Goal: Task Accomplishment & Management: Manage account settings

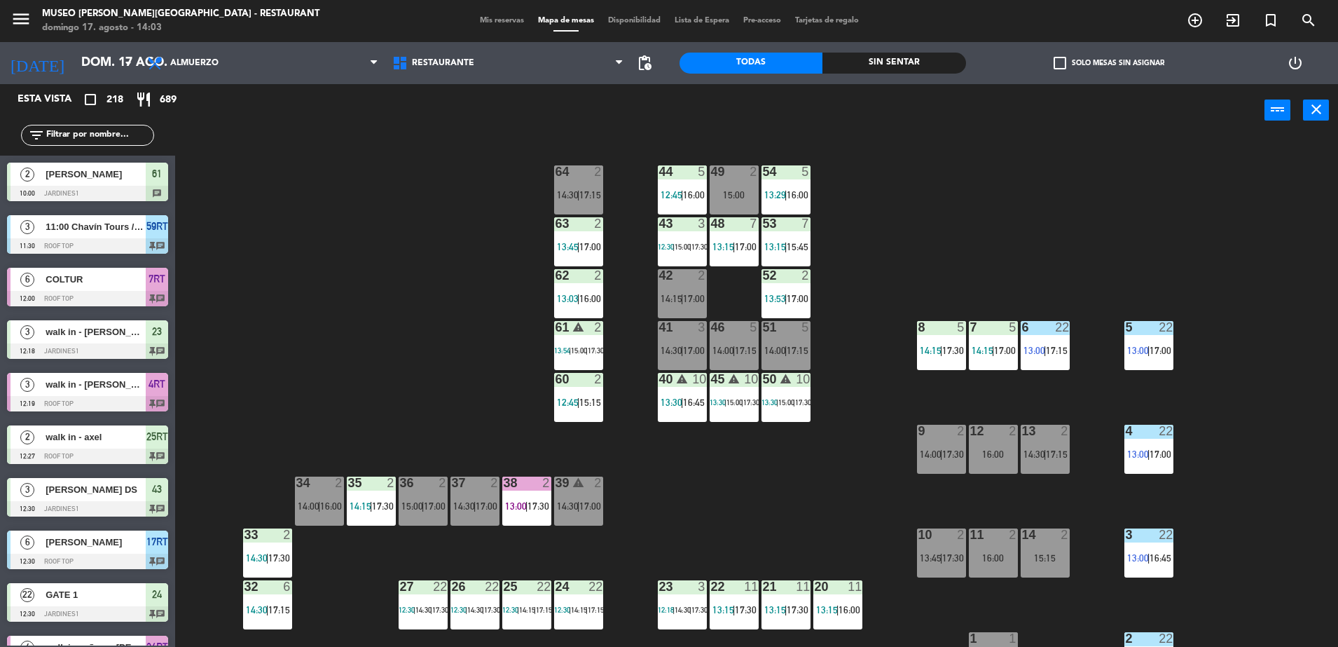
click at [110, 130] on input "text" at bounding box center [99, 135] width 109 height 15
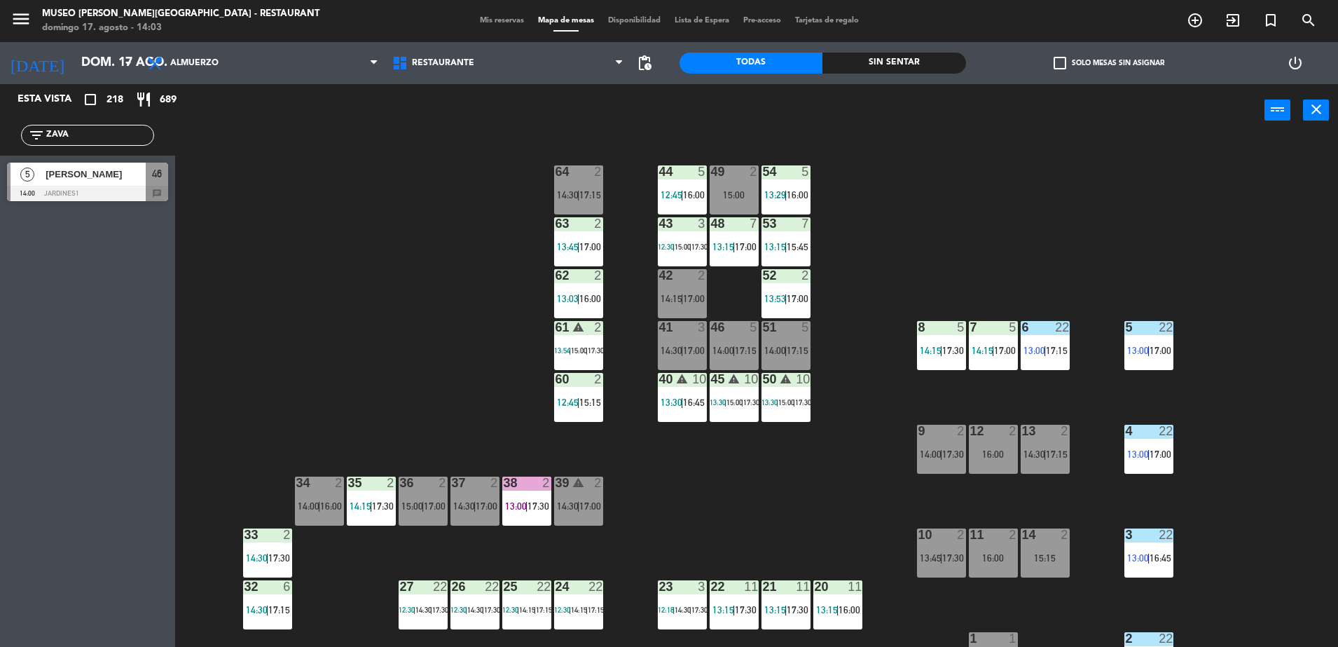
type input "ZAVA"
click at [122, 181] on div "[PERSON_NAME]" at bounding box center [95, 174] width 102 height 23
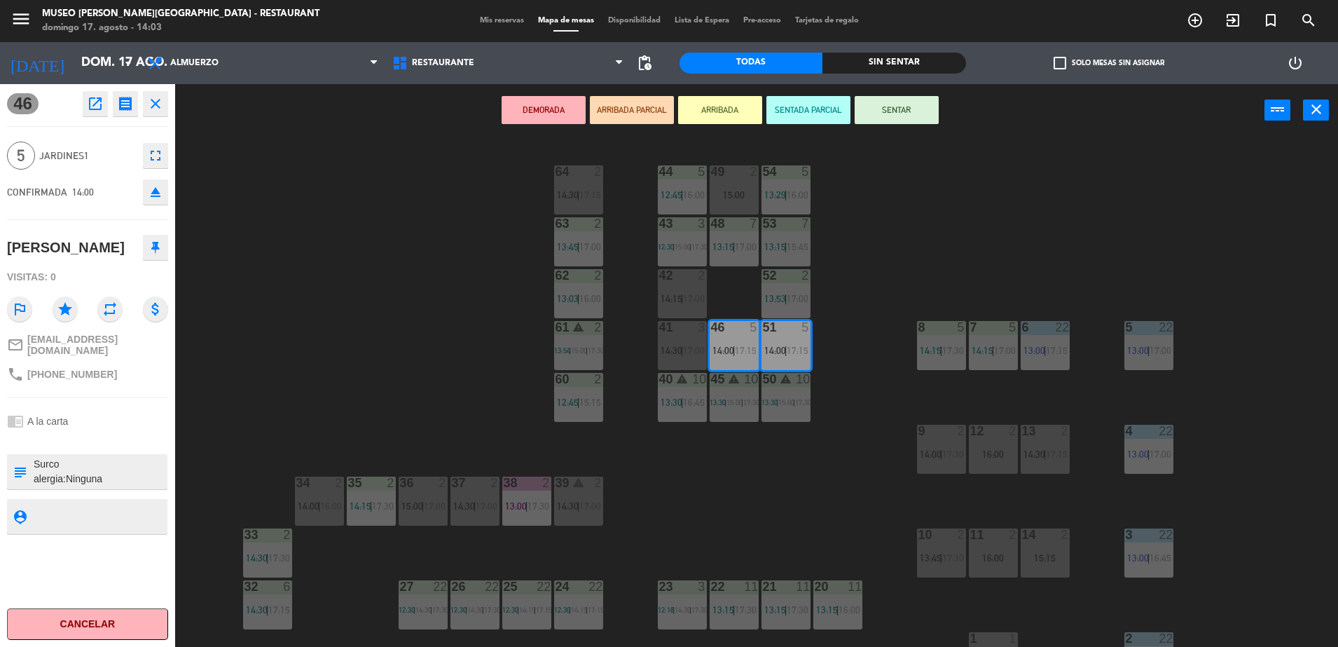
click at [633, 112] on button "ARRIBADA PARCIAL" at bounding box center [632, 110] width 84 height 28
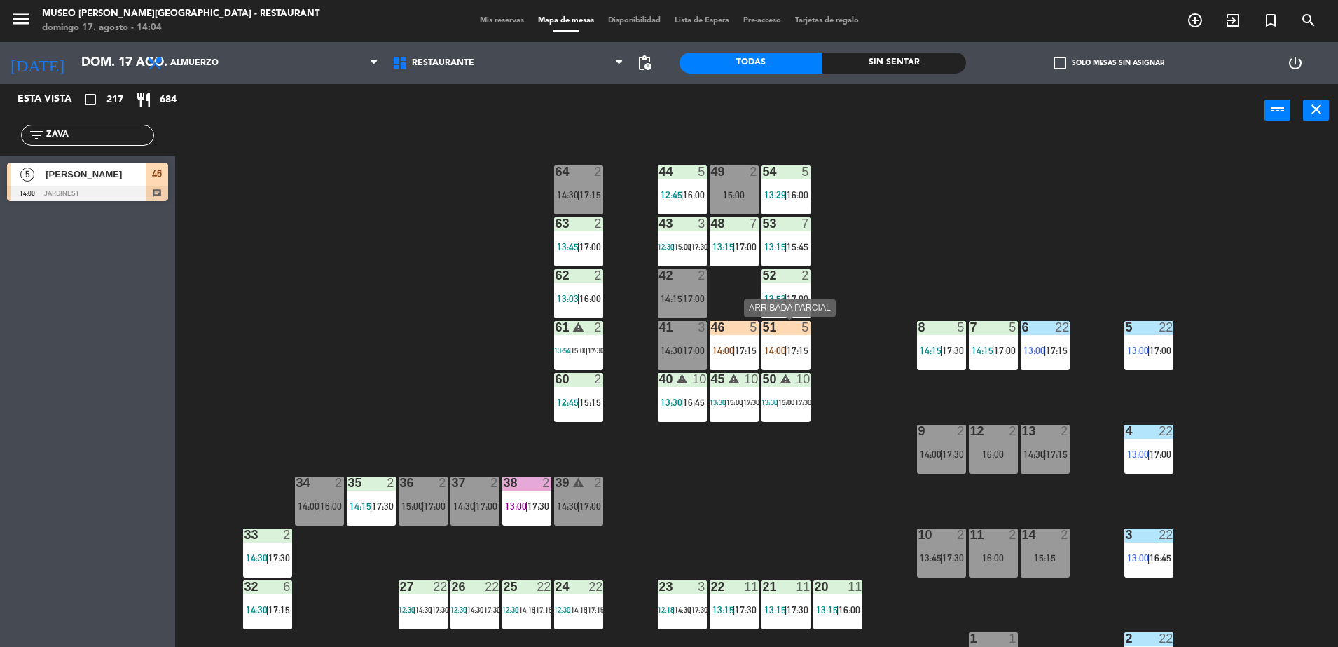
click at [784, 340] on div "51 5 14:00 | 17:15" at bounding box center [786, 345] width 49 height 49
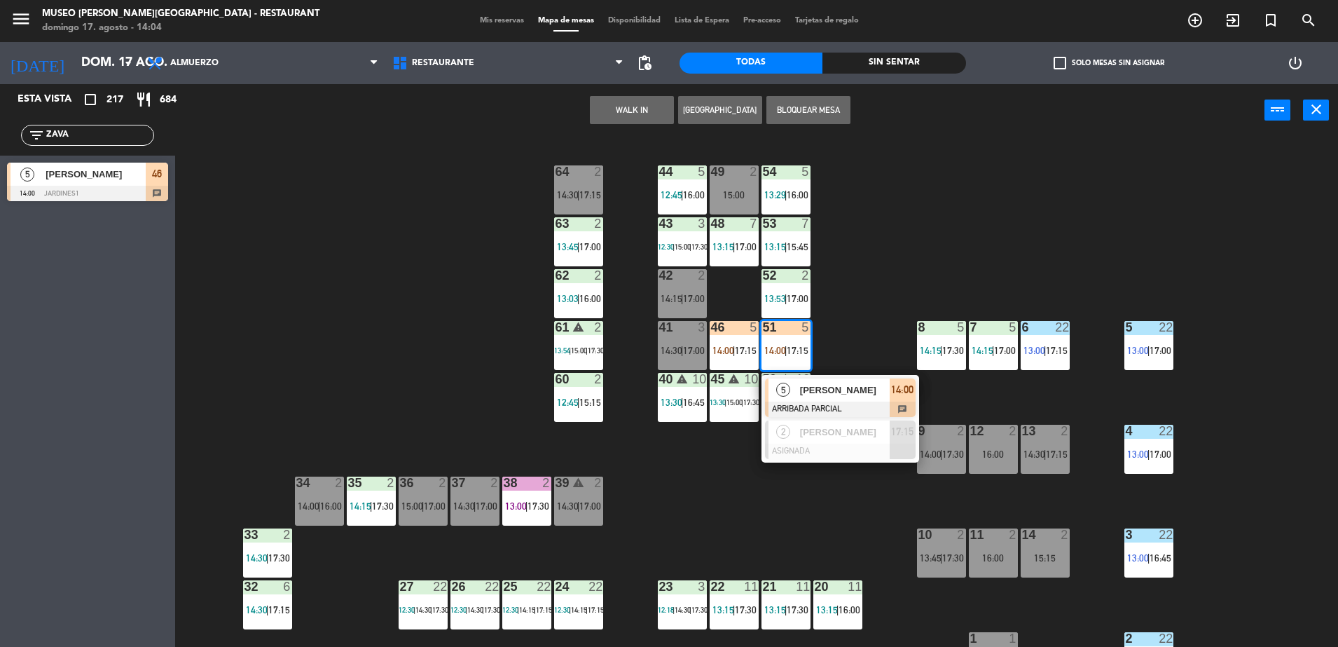
click at [819, 399] on div "[PERSON_NAME]" at bounding box center [844, 389] width 91 height 23
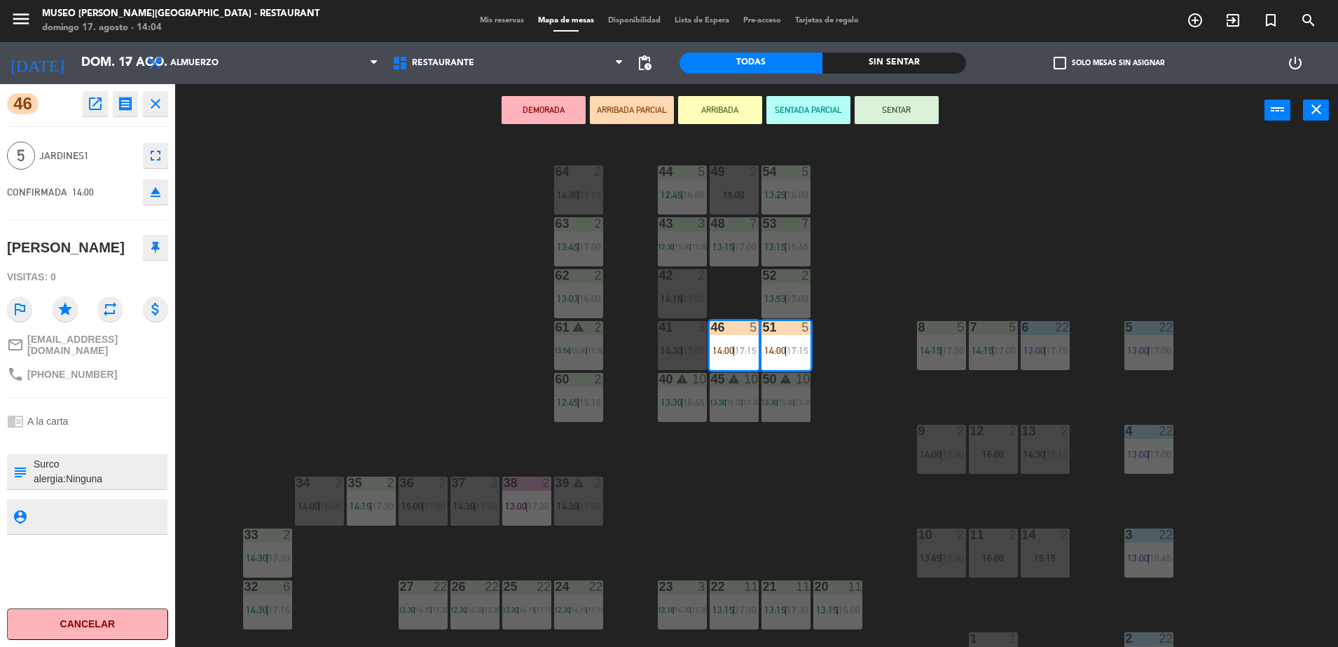
click at [37, 460] on textarea at bounding box center [99, 471] width 134 height 29
type textarea "CELEBRAN ANIVERSARIO [PERSON_NAME] Surco alergia:Ninguna"
click at [113, 436] on div at bounding box center [87, 439] width 161 height 10
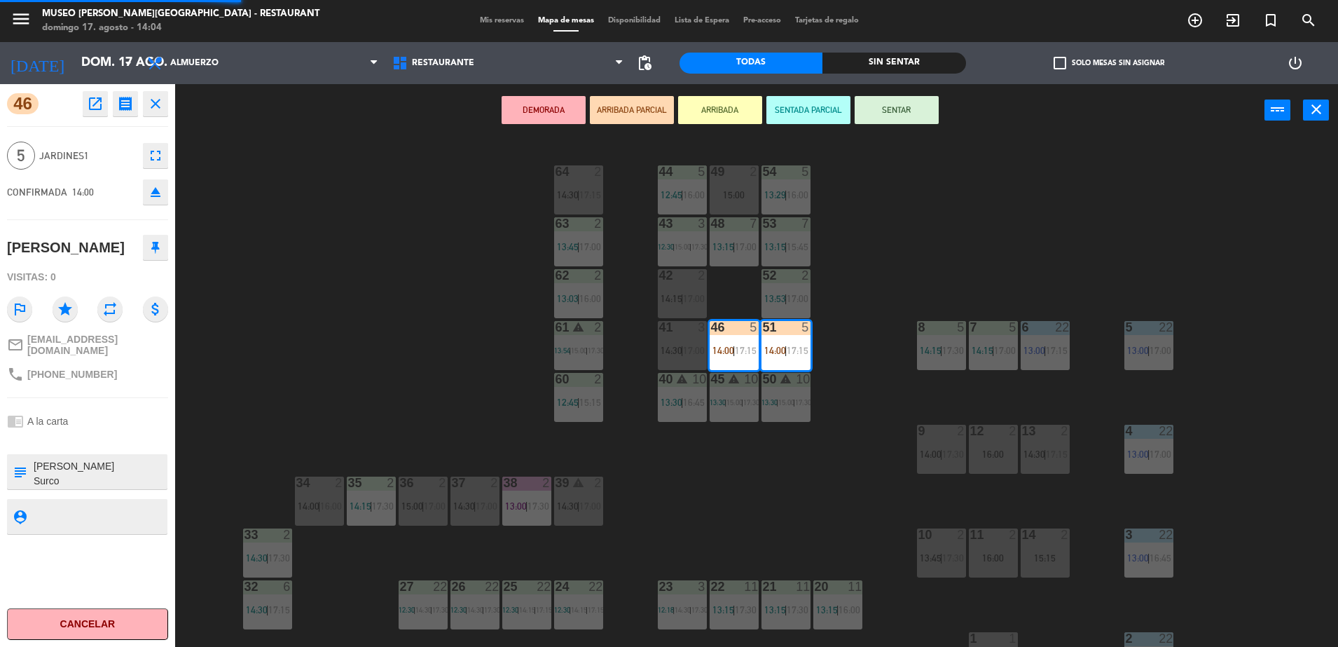
click at [113, 436] on div at bounding box center [87, 439] width 161 height 10
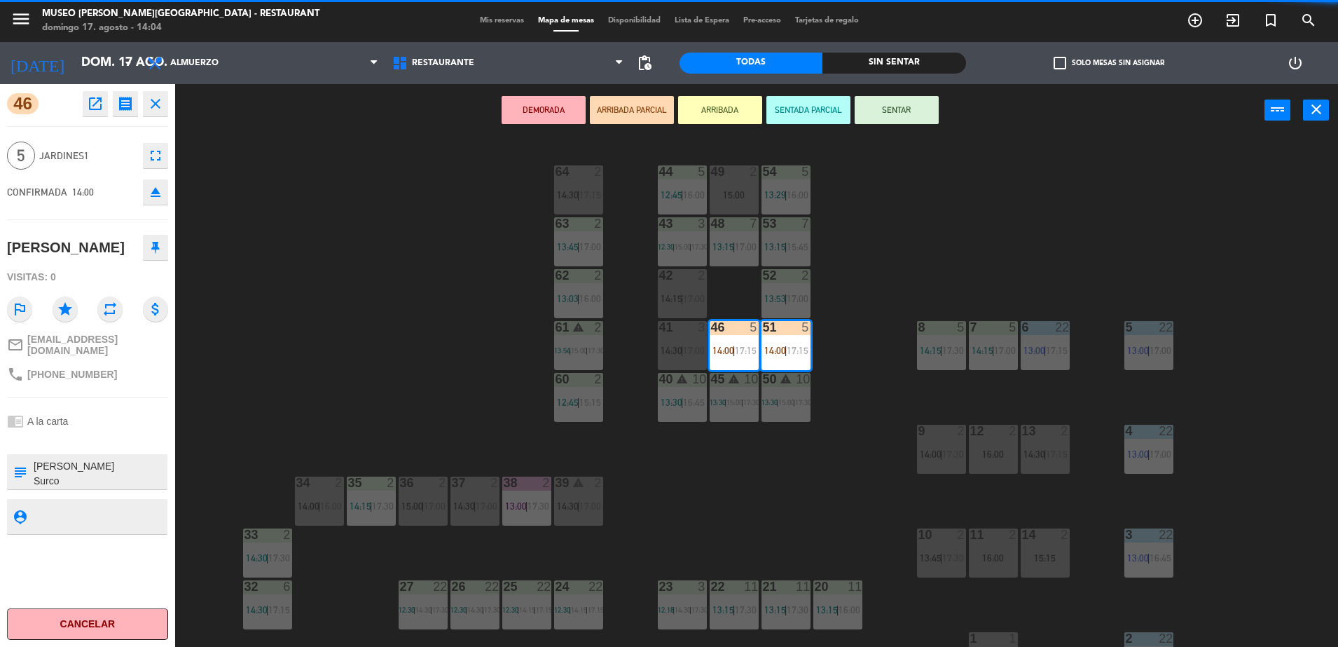
click at [113, 436] on div at bounding box center [87, 439] width 161 height 10
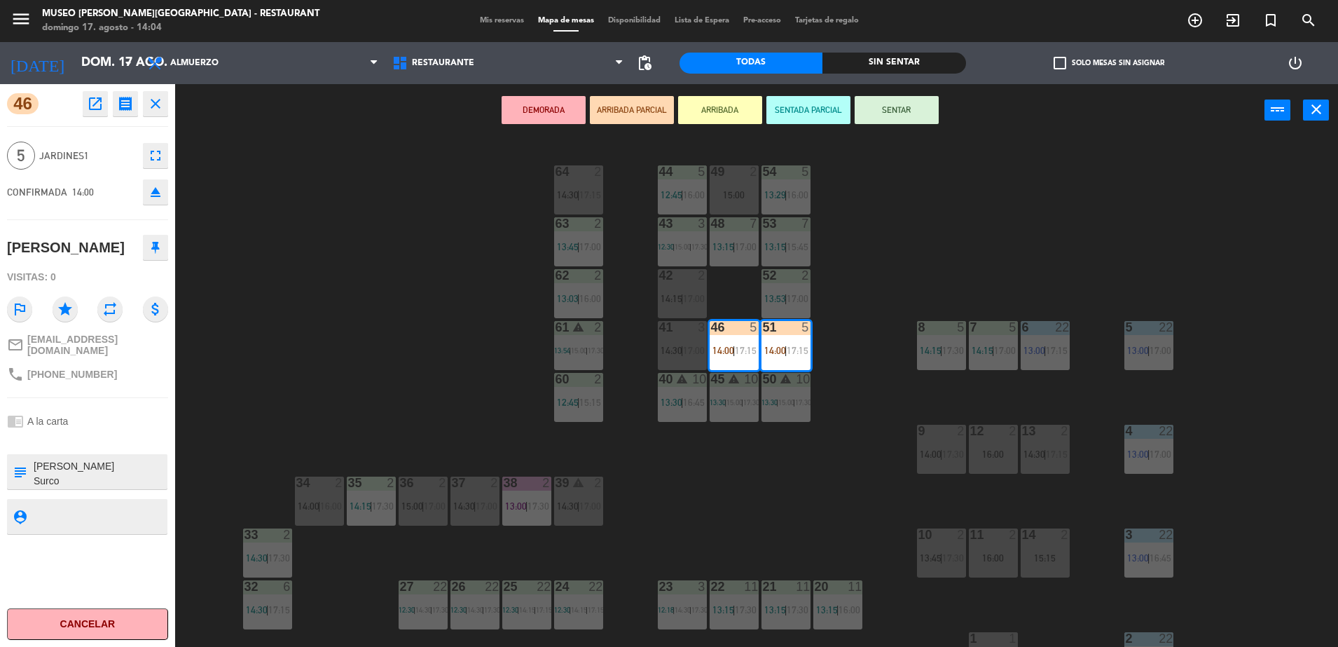
click at [113, 436] on div at bounding box center [87, 439] width 161 height 10
click at [151, 427] on div "chrome_reader_mode A la carta" at bounding box center [87, 421] width 161 height 27
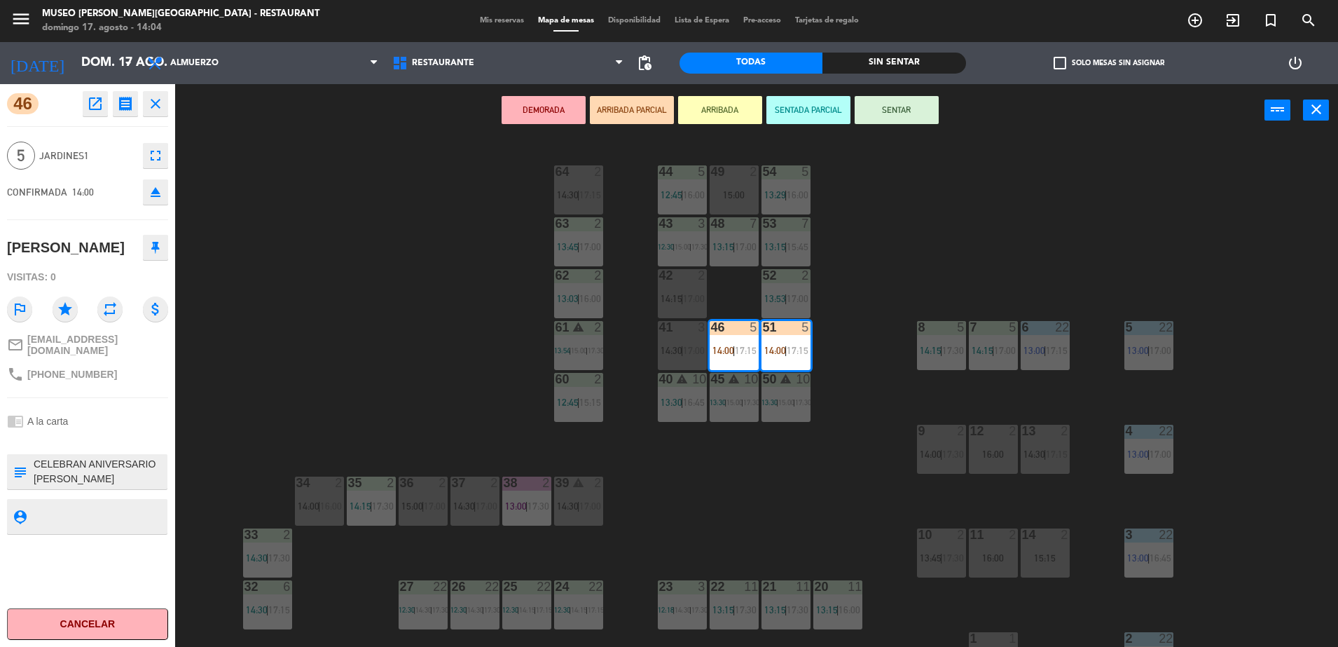
click at [900, 232] on div "44 5 12:45 | 16:00 49 2 15:00 54 5 13:29 | 16:00 64 2 14:30 | 17:15 48 7 13:15 …" at bounding box center [763, 395] width 1150 height 510
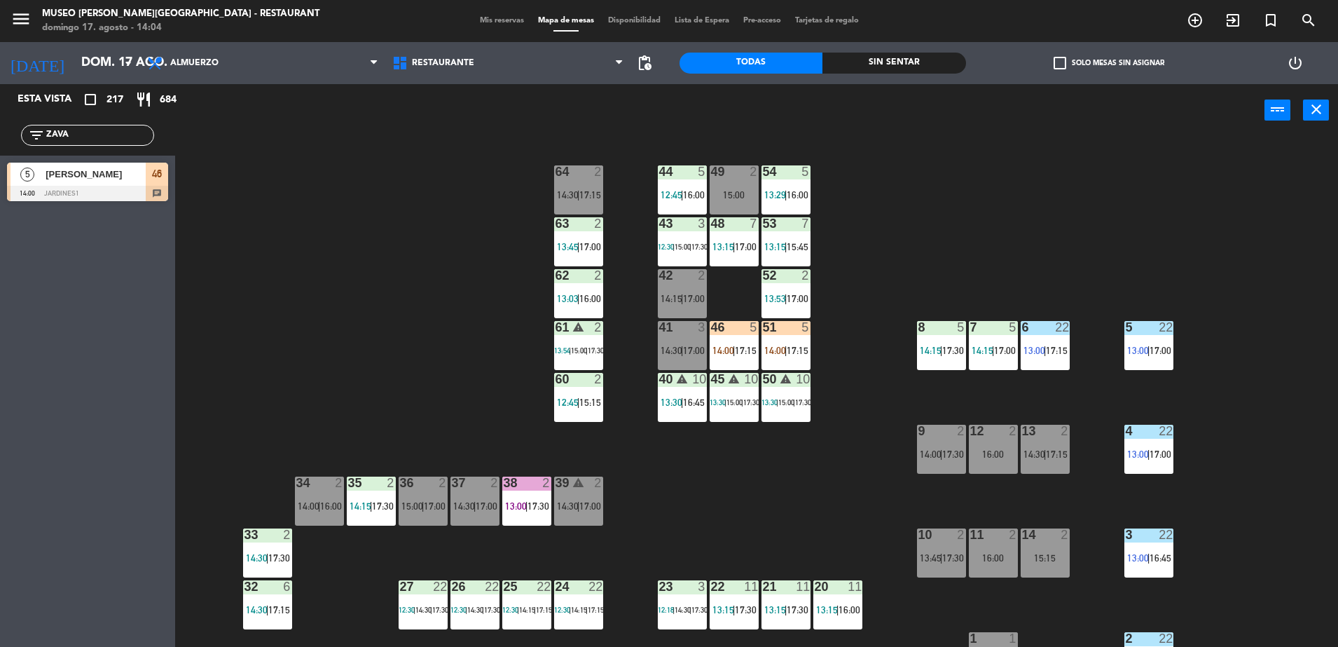
click at [88, 137] on input "ZAVA" at bounding box center [99, 135] width 109 height 15
type input "ZAC"
click at [46, 172] on span "[PERSON_NAME]" at bounding box center [96, 174] width 100 height 15
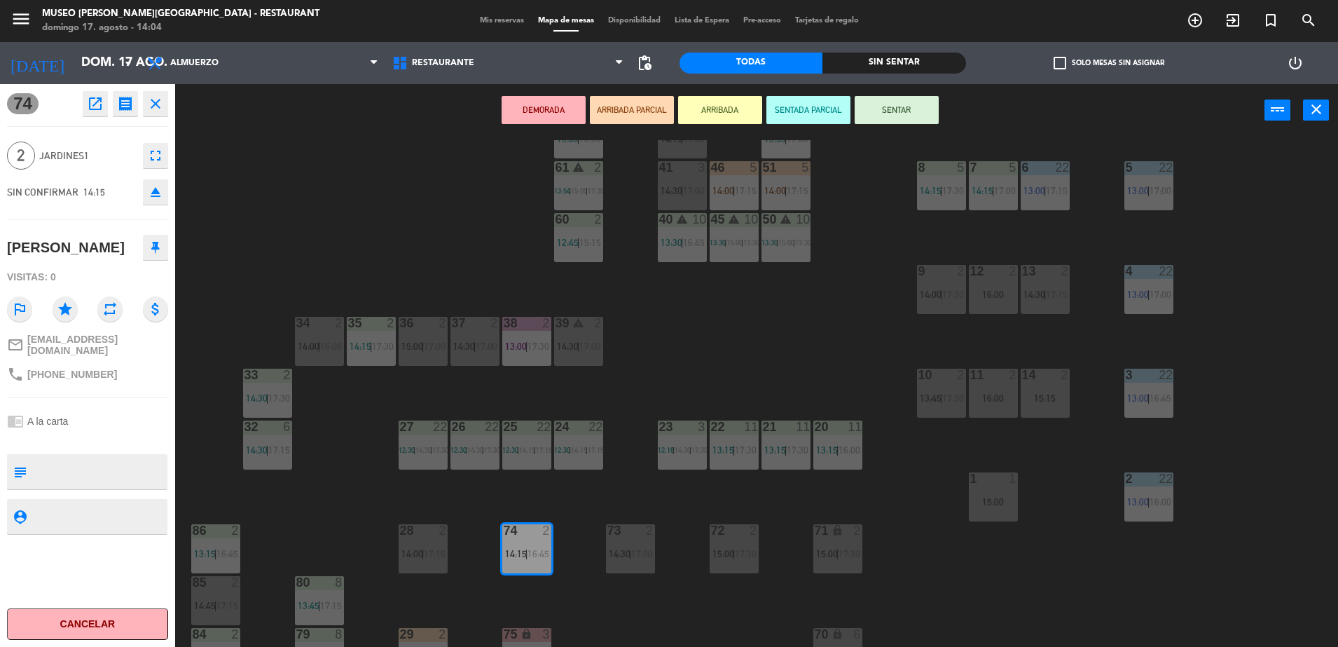
scroll to position [153, 0]
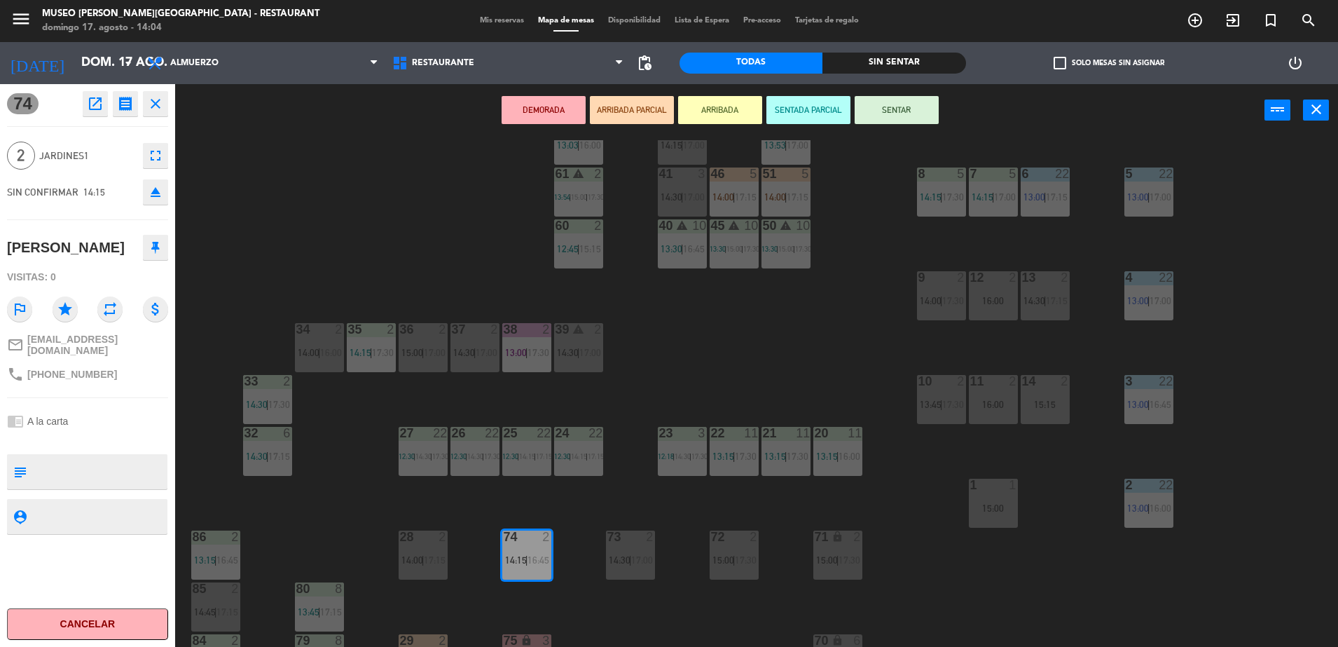
click at [323, 354] on span "16:00" at bounding box center [331, 352] width 22 height 11
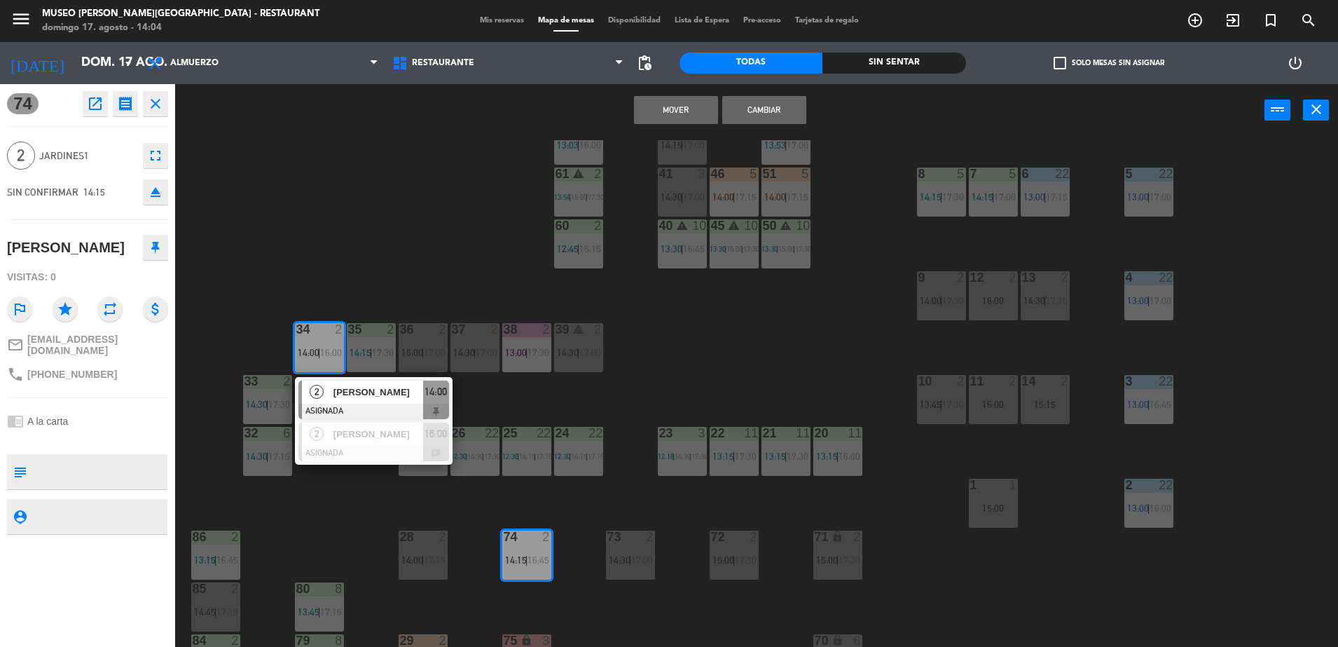
click at [790, 105] on button "Cambiar" at bounding box center [764, 110] width 84 height 28
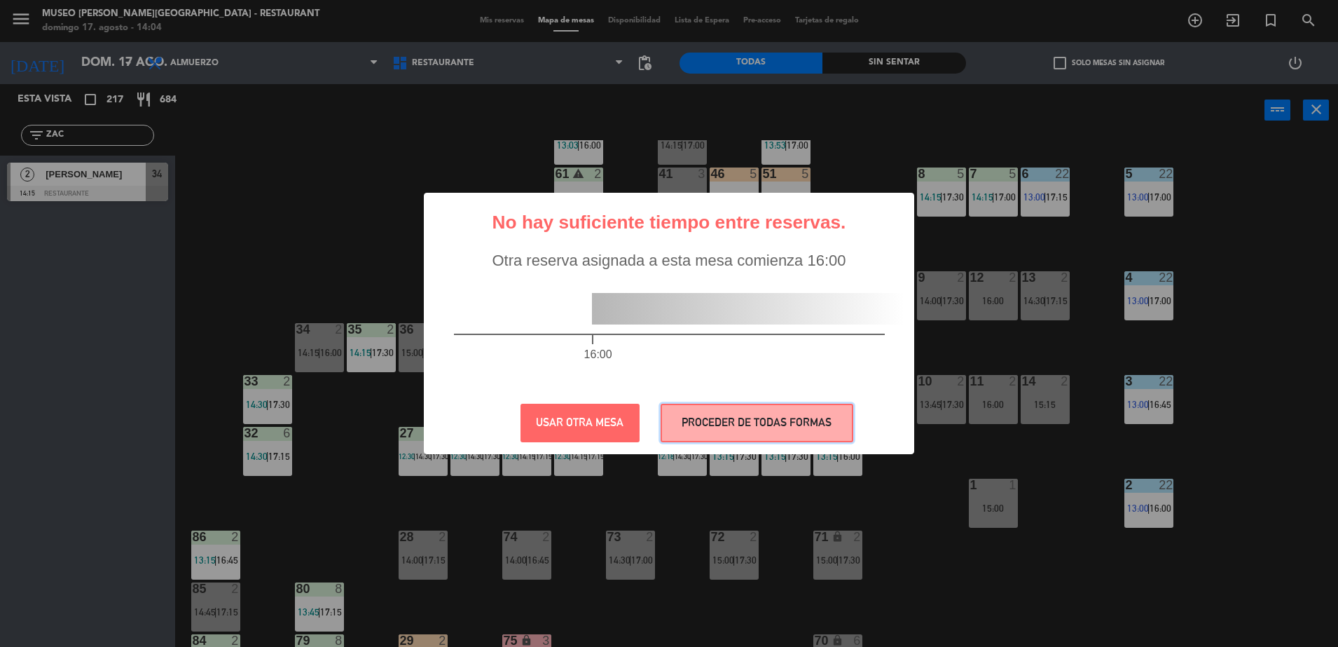
click at [683, 411] on button "PROCEDER DE TODAS FORMAS" at bounding box center [757, 423] width 193 height 39
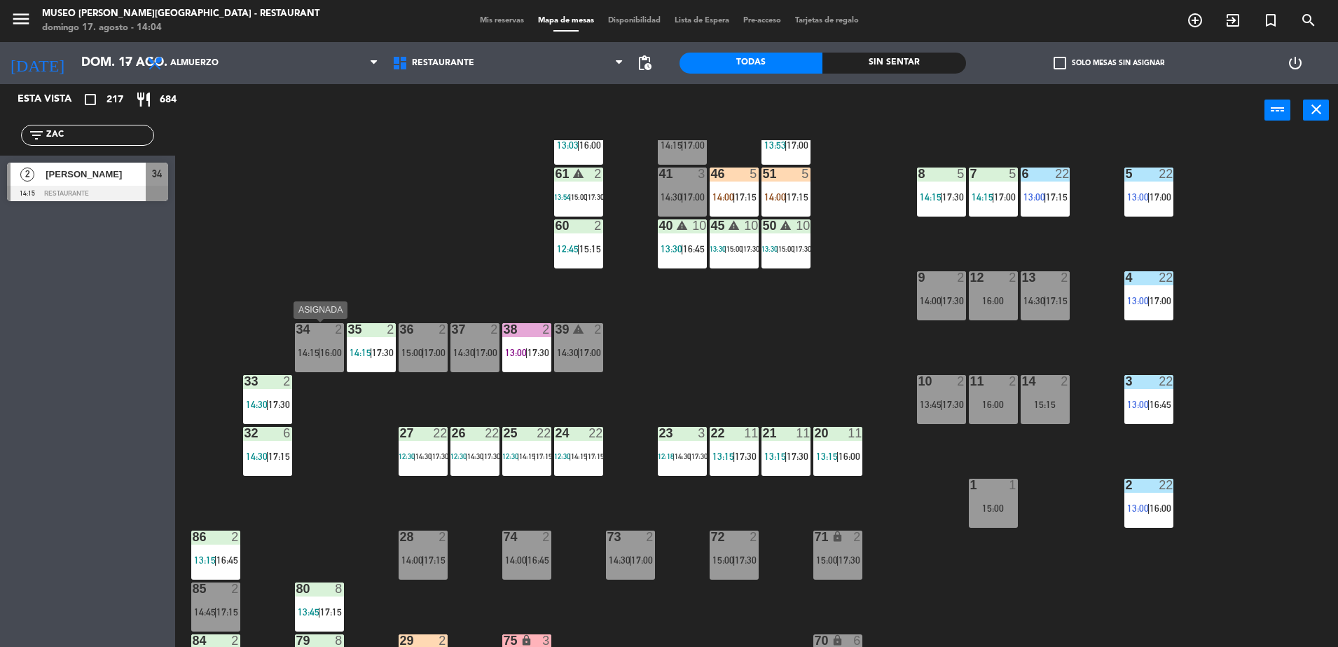
click at [312, 354] on span "14:15" at bounding box center [309, 352] width 22 height 11
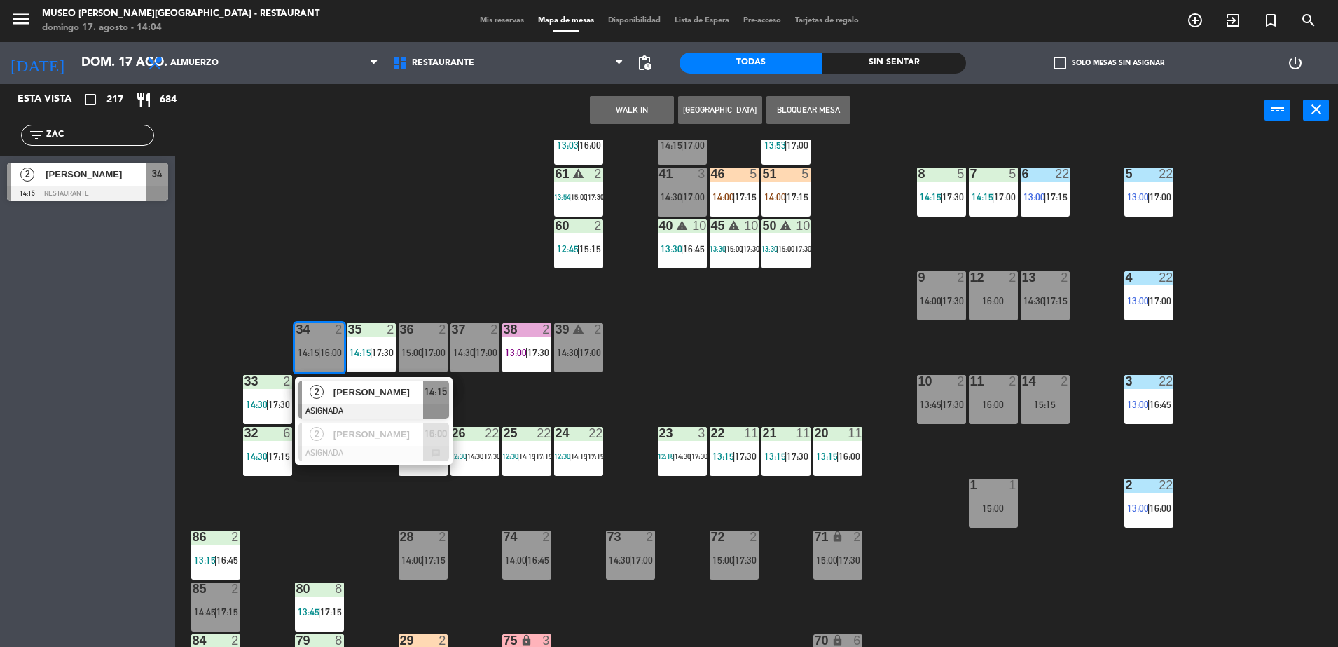
click at [360, 393] on span "[PERSON_NAME]" at bounding box center [378, 392] width 90 height 15
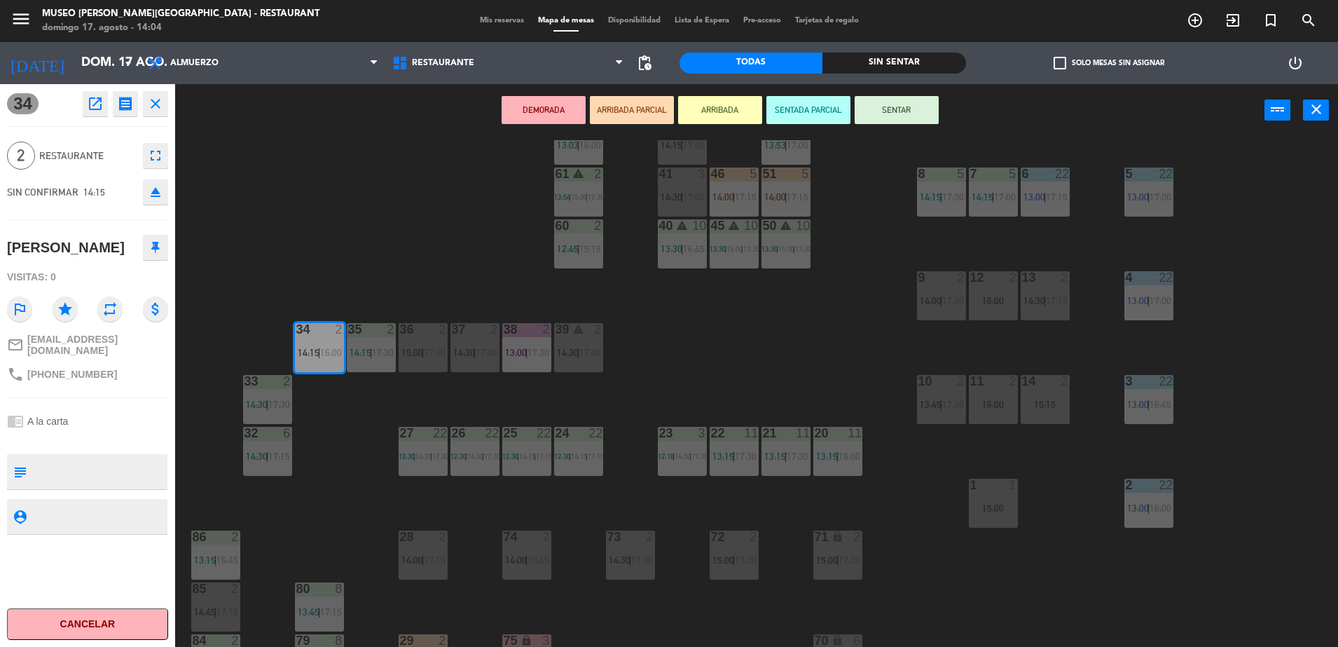
click at [654, 118] on button "ARRIBADA PARCIAL" at bounding box center [632, 110] width 84 height 28
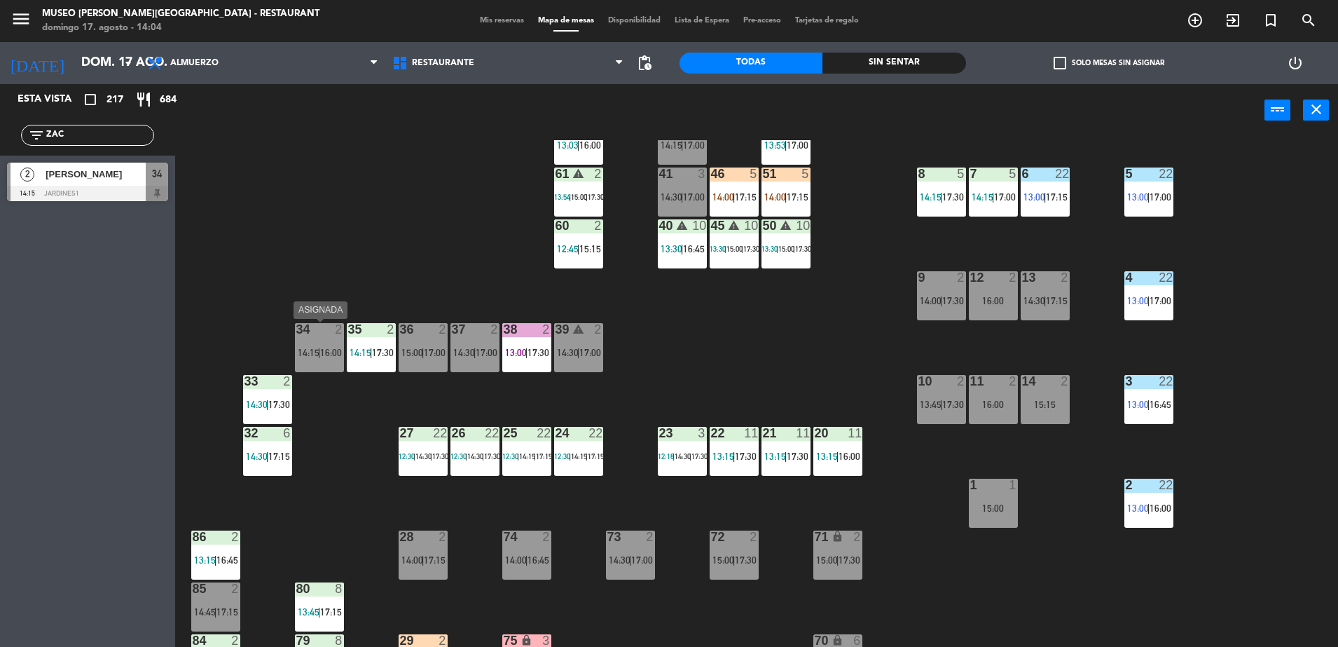
click at [320, 359] on div "34 2 14:15 | 16:00" at bounding box center [319, 347] width 49 height 49
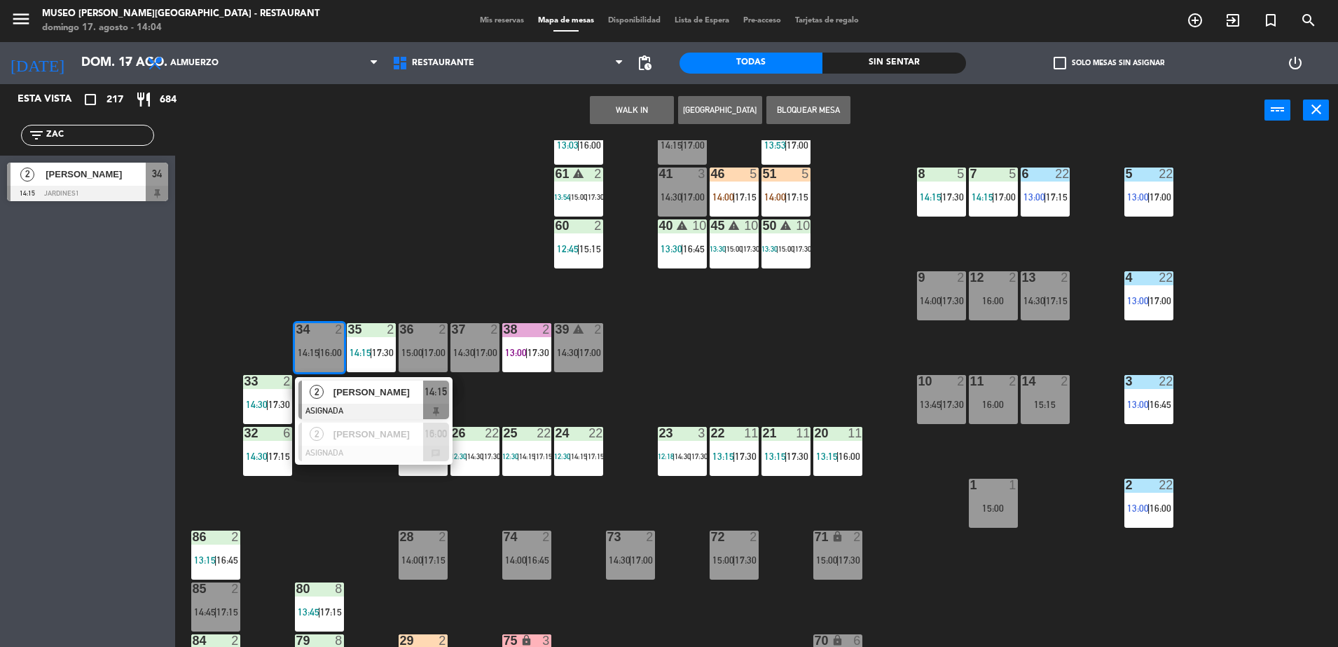
click at [374, 394] on span "[PERSON_NAME]" at bounding box center [378, 392] width 90 height 15
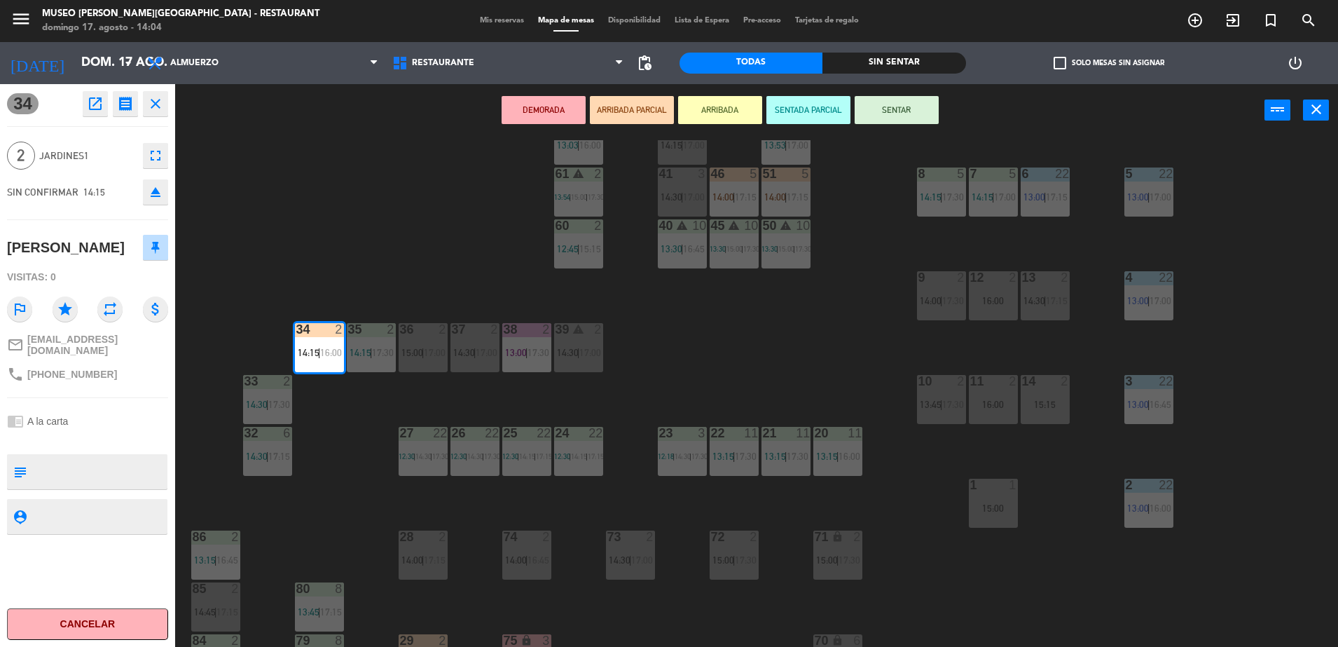
click at [123, 457] on textarea at bounding box center [99, 471] width 134 height 29
click at [78, 460] on textarea at bounding box center [99, 471] width 134 height 29
type textarea "NO CELEBRA NADA"
click at [116, 419] on div "chrome_reader_mode A la carta" at bounding box center [87, 421] width 161 height 27
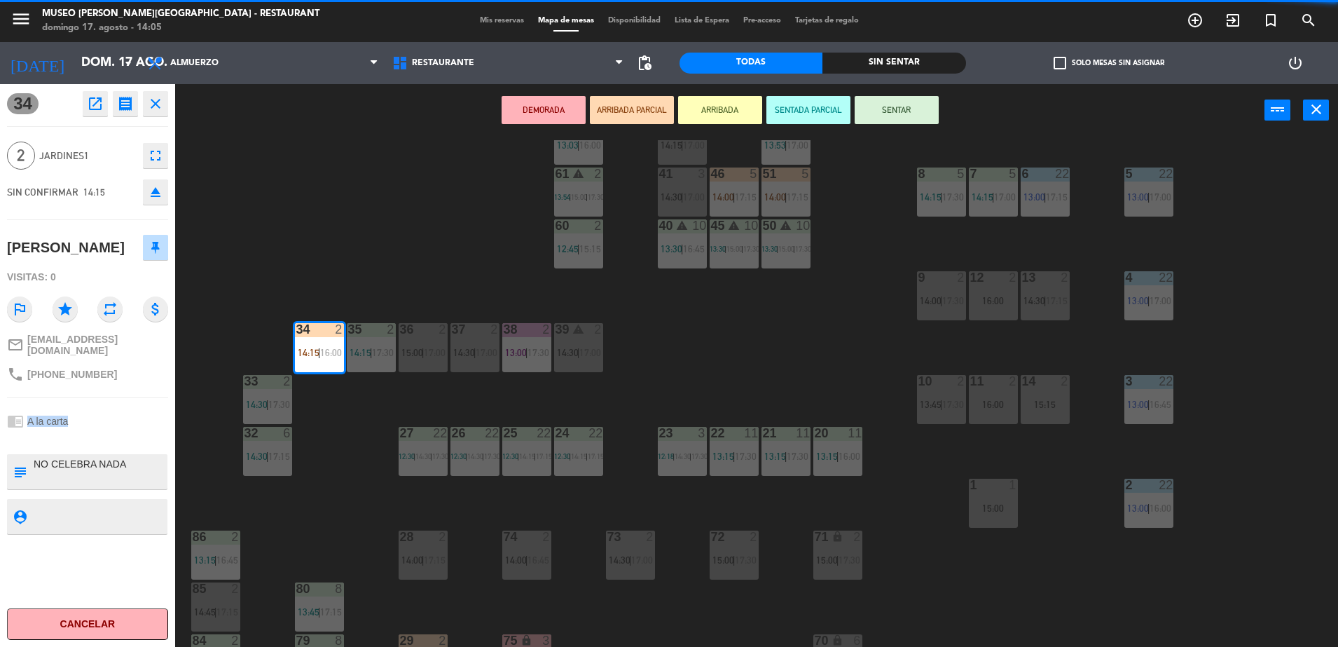
click at [116, 419] on div "chrome_reader_mode A la carta" at bounding box center [87, 421] width 161 height 27
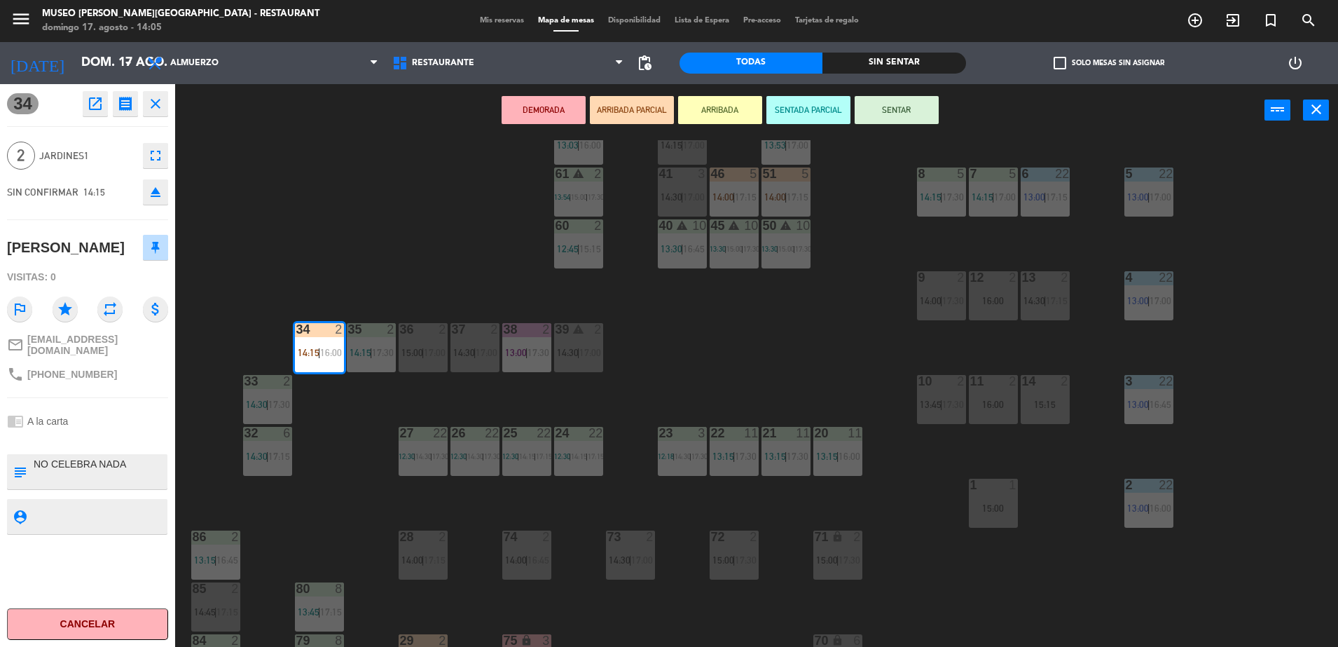
click at [382, 286] on div "44 5 12:45 | 16:00 49 2 15:00 54 5 13:29 | 16:00 64 2 14:30 | 17:15 48 7 13:15 …" at bounding box center [763, 395] width 1150 height 510
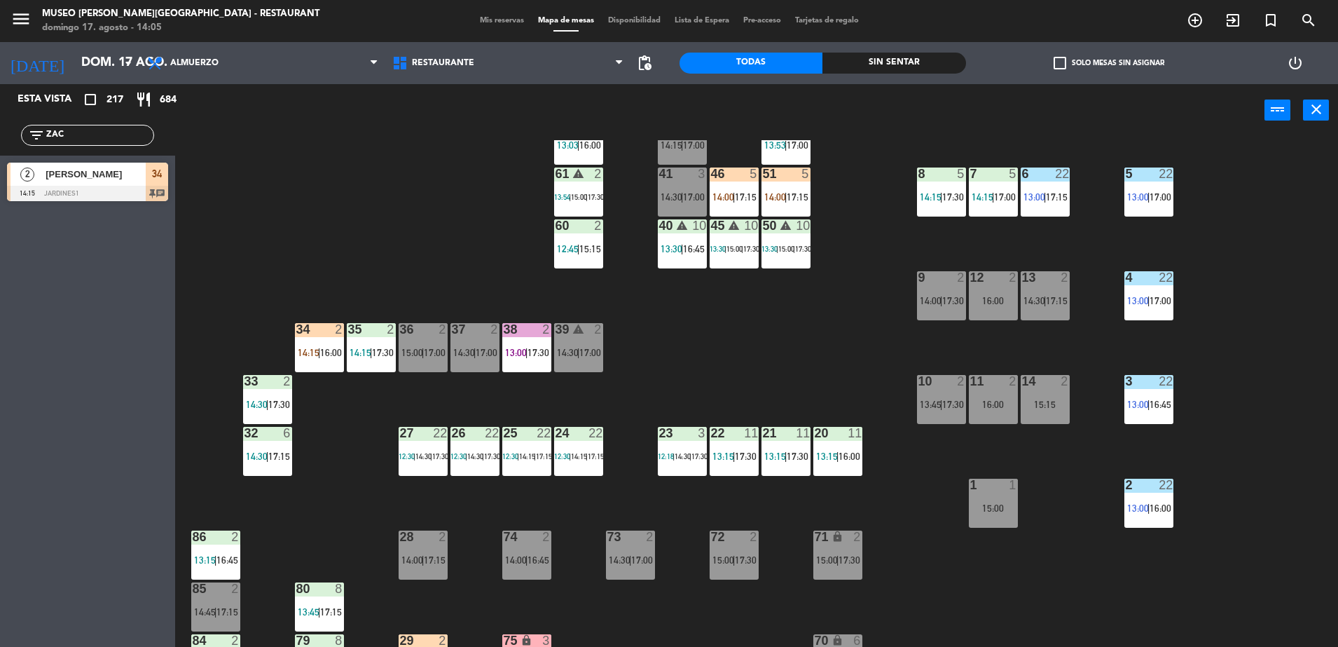
scroll to position [0, 0]
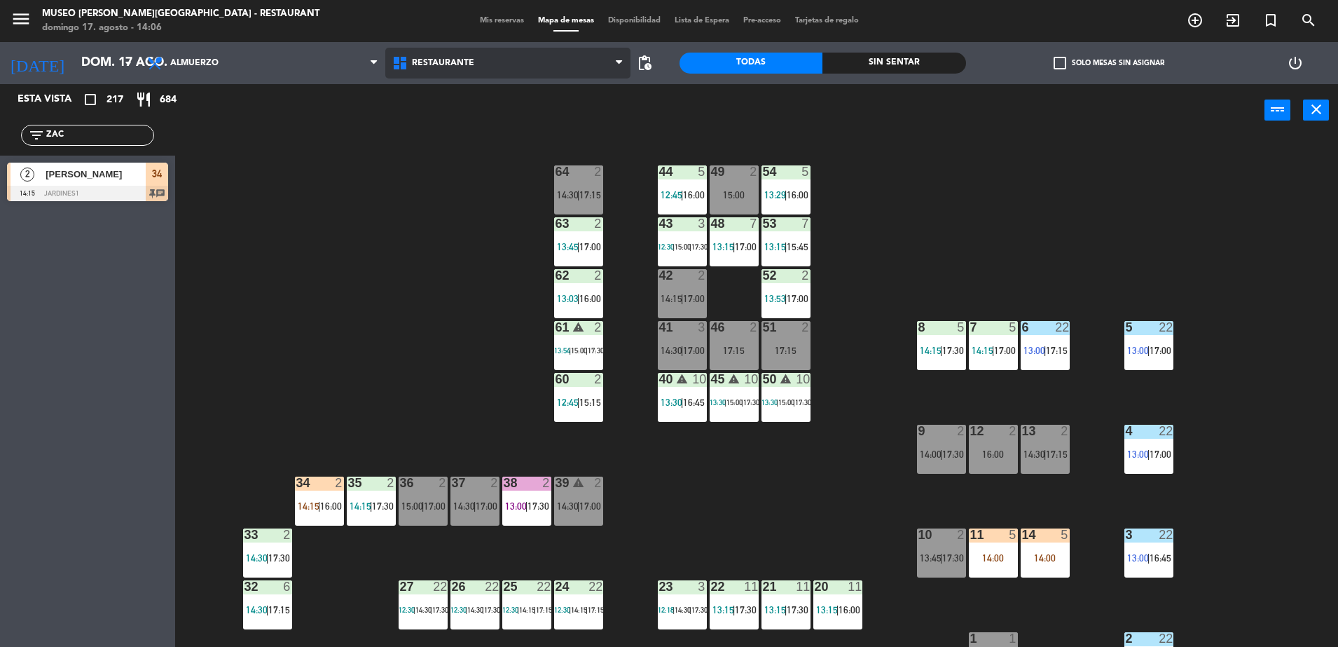
click at [446, 63] on span "Restaurante" at bounding box center [443, 63] width 62 height 10
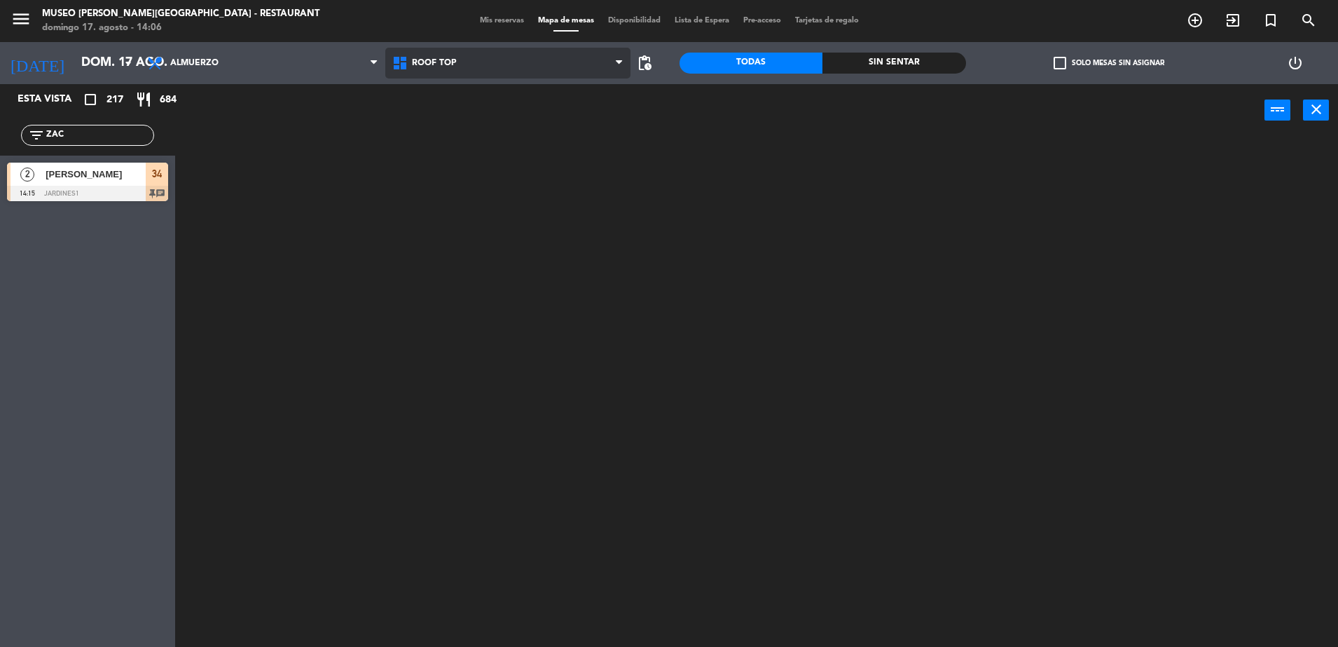
click at [467, 130] on ng-component "menu [GEOGRAPHIC_DATA][PERSON_NAME] - Restaurant [DATE] 17. agosto - 14:06 Mis …" at bounding box center [669, 325] width 1338 height 650
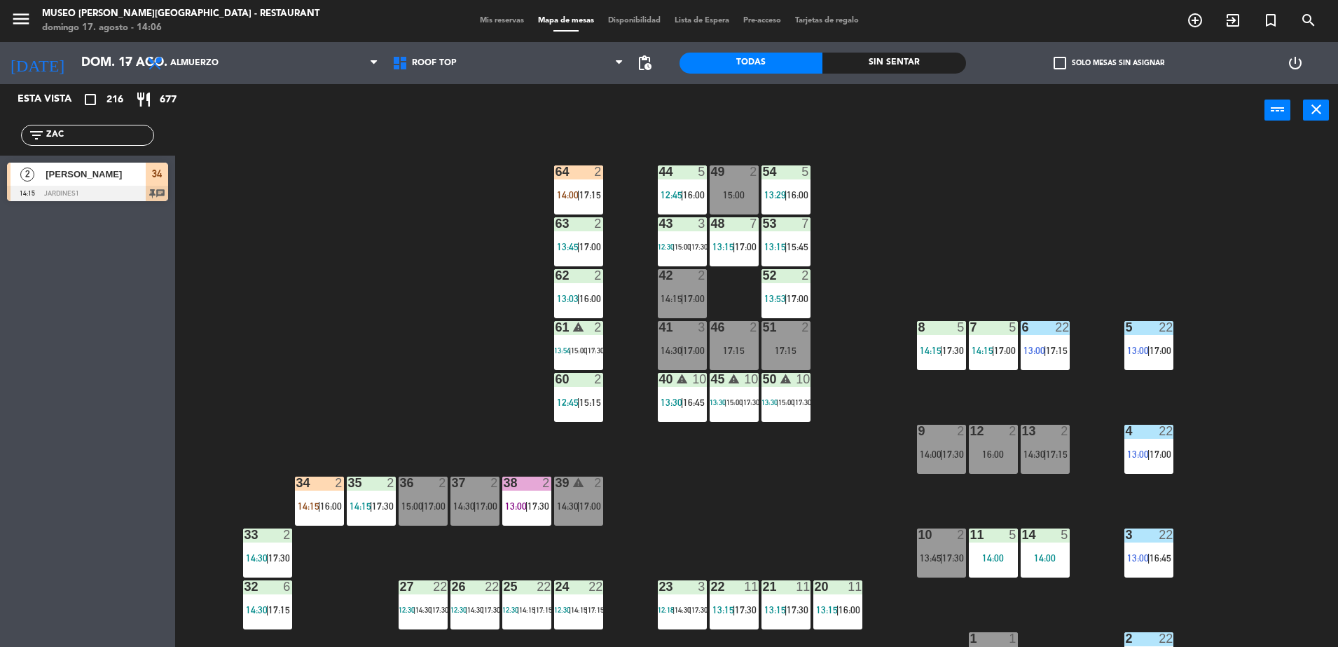
click at [135, 140] on input "ZAC" at bounding box center [99, 135] width 109 height 15
